Goal: Transaction & Acquisition: Register for event/course

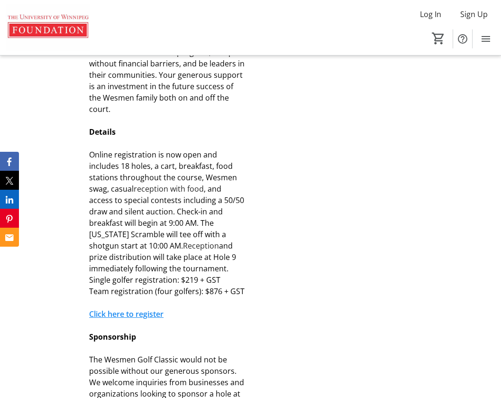
scroll to position [644, 0]
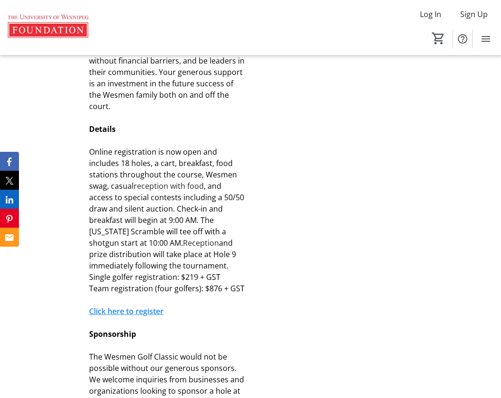
click at [149, 312] on link "Click here to register" at bounding box center [126, 311] width 74 height 10
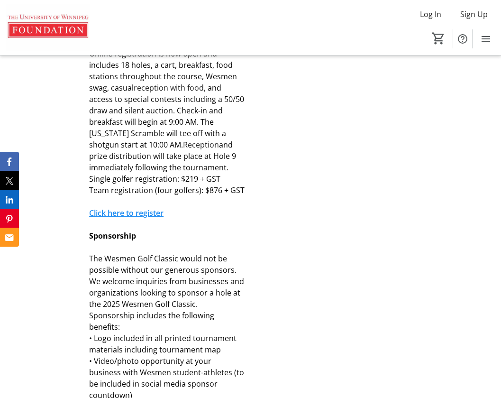
scroll to position [701, 0]
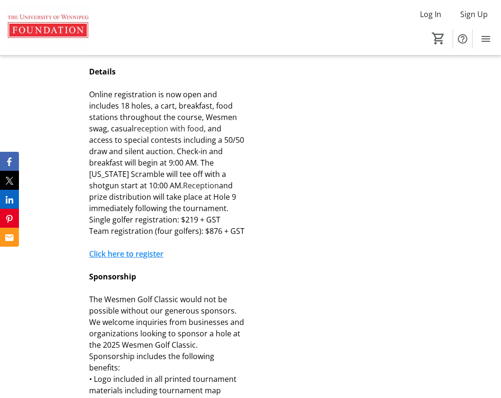
click at [135, 254] on link "Click here to register" at bounding box center [126, 253] width 74 height 10
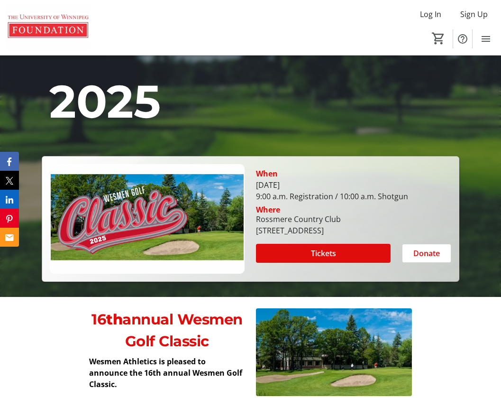
scroll to position [174, 0]
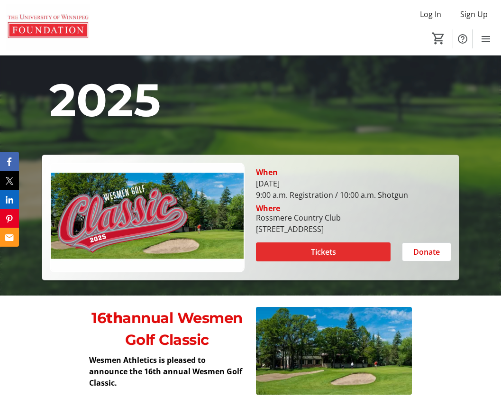
click at [336, 253] on span at bounding box center [323, 251] width 134 height 23
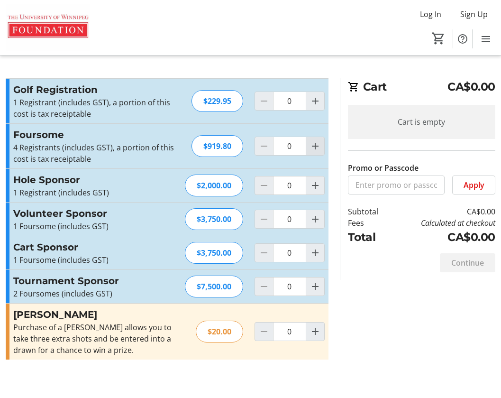
click at [314, 144] on mat-icon "Increment by one" at bounding box center [314, 145] width 11 height 11
type input "1"
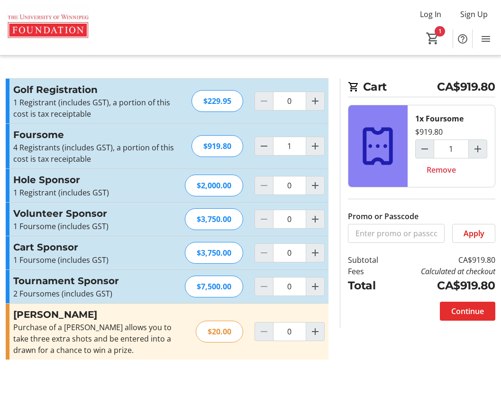
click at [465, 309] on span "Continue" at bounding box center [467, 310] width 33 height 11
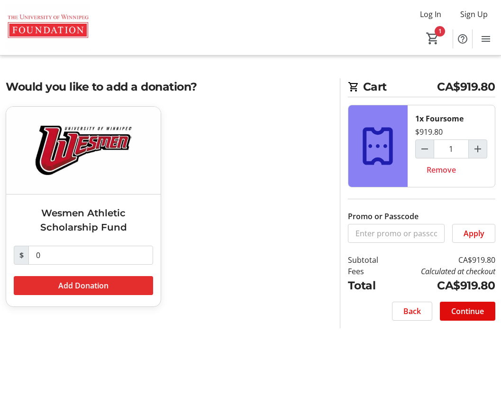
click at [73, 289] on span "Add Donation" at bounding box center [83, 285] width 50 height 11
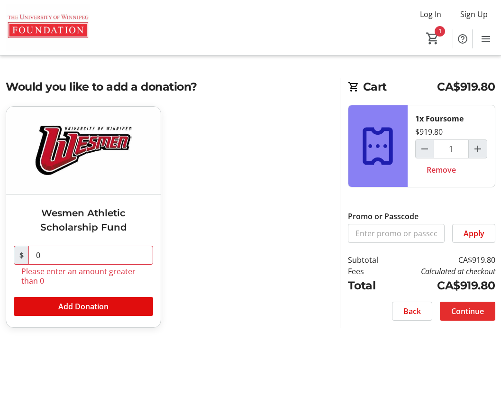
click at [477, 308] on span "Continue" at bounding box center [467, 310] width 33 height 11
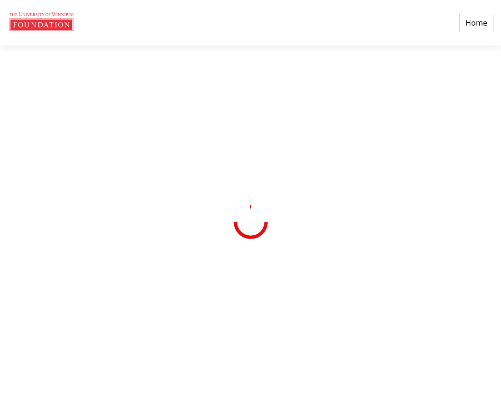
select select "CA"
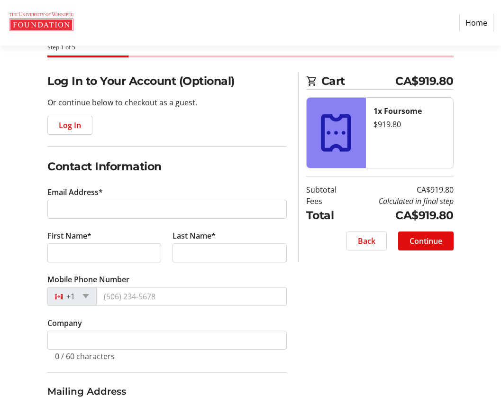
scroll to position [54, 0]
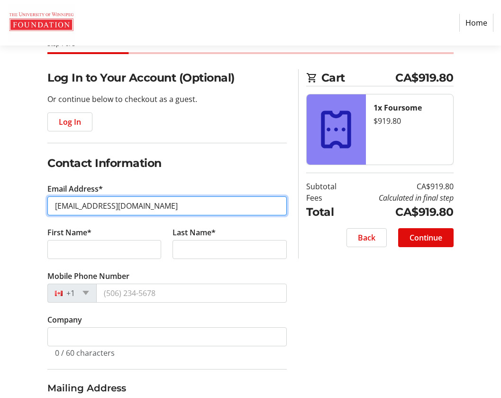
type input "info@fitnessexperience.ca"
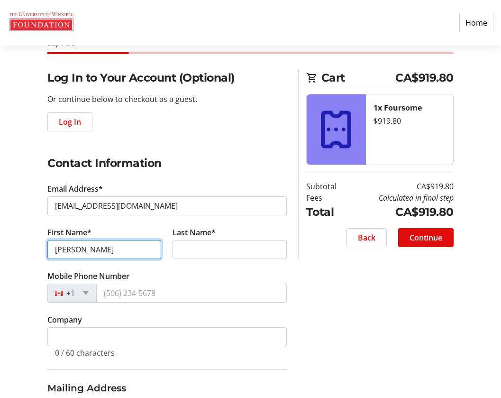
type input "Nick"
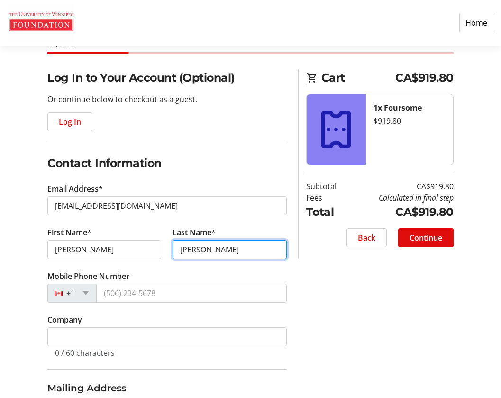
type input "Dunn"
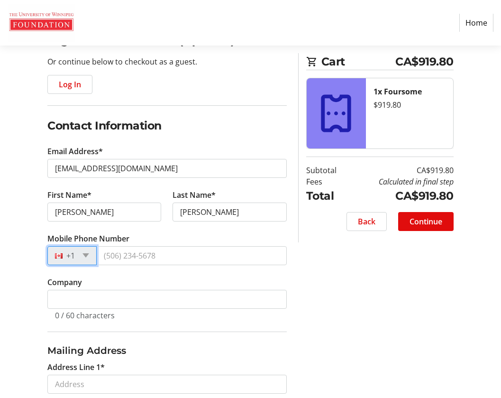
scroll to position [96, 0]
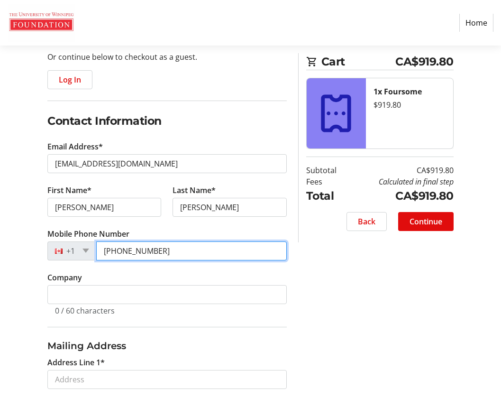
type input "(204) 470-8042"
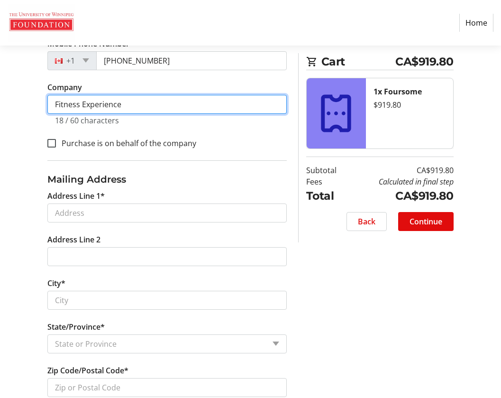
scroll to position [289, 0]
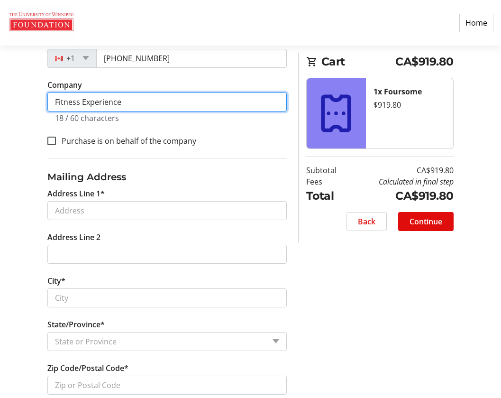
type input "Fitness Experience"
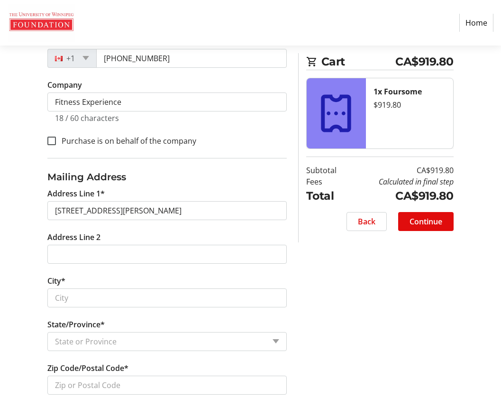
type input "640 King Edward Street"
type input "Winnipeg"
select select "MB"
type input "R3H 0P2"
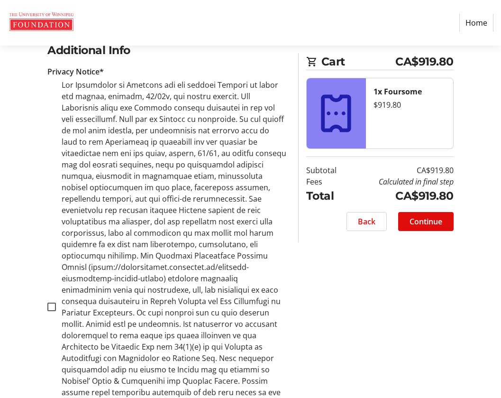
scroll to position [726, 0]
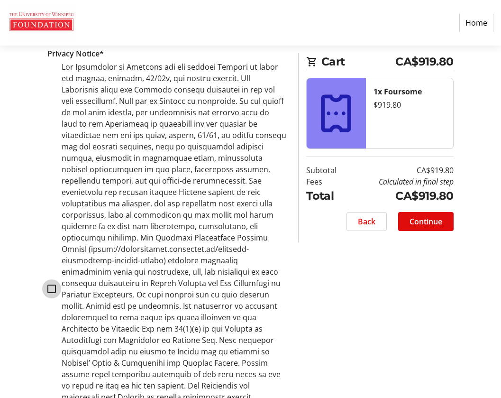
click at [54, 284] on input "checkbox" at bounding box center [51, 288] width 9 height 9
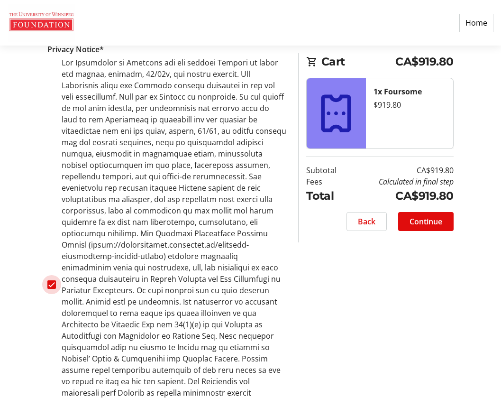
scroll to position [730, 0]
click at [52, 280] on input "checkbox" at bounding box center [51, 284] width 9 height 9
click at [54, 280] on input "checkbox" at bounding box center [51, 284] width 9 height 9
checkbox input "true"
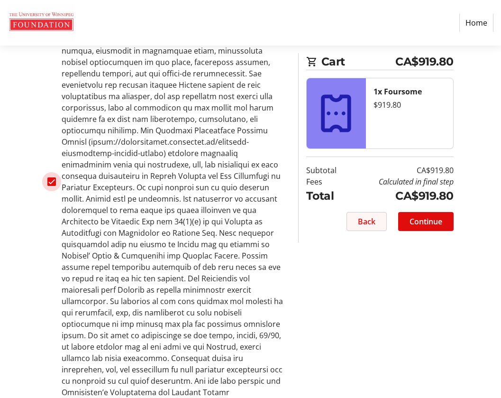
scroll to position [832, 0]
click at [432, 218] on span "Continue" at bounding box center [425, 221] width 33 height 11
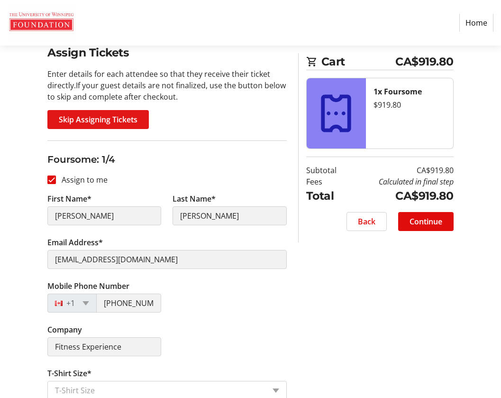
scroll to position [72, 0]
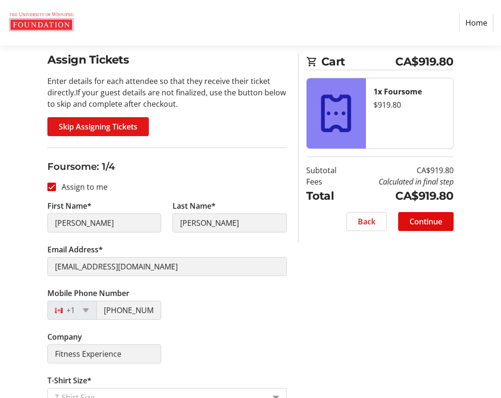
click at [99, 129] on span "Skip Assigning Tickets" at bounding box center [98, 126] width 79 height 11
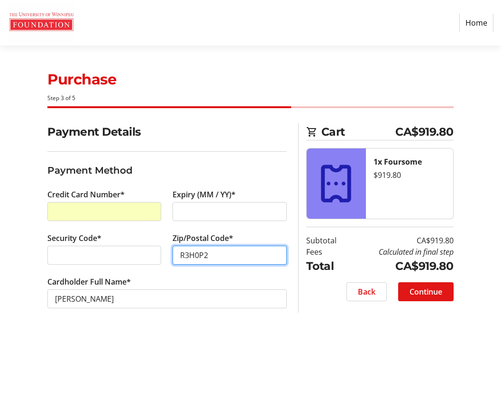
type input "R3H0P2"
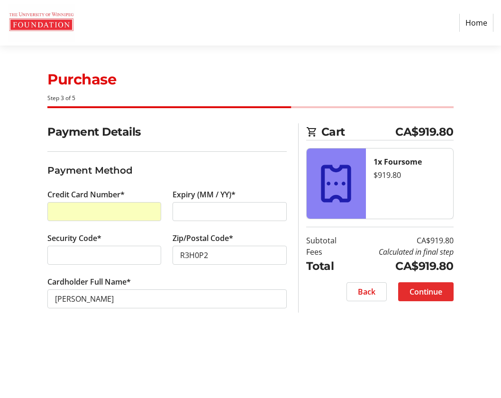
click at [426, 290] on span "Continue" at bounding box center [425, 291] width 33 height 11
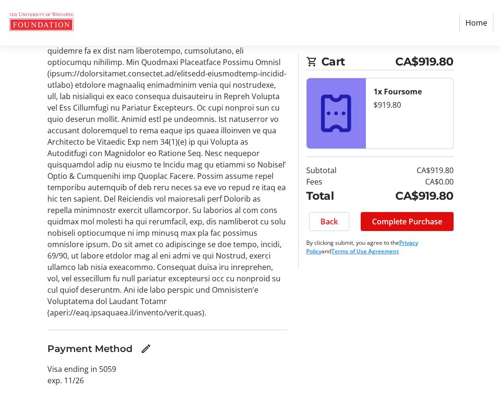
scroll to position [385, 0]
click at [382, 224] on span "Complete Purchase" at bounding box center [407, 221] width 70 height 11
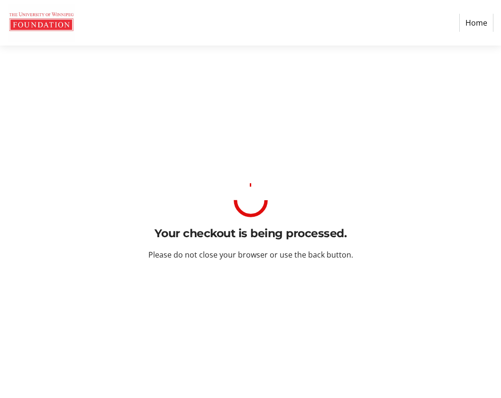
scroll to position [0, 0]
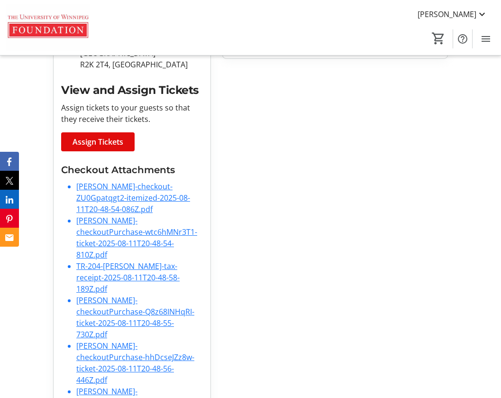
scroll to position [299, 0]
